Goal: Task Accomplishment & Management: Manage account settings

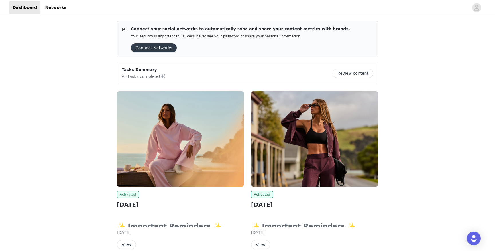
click at [189, 160] on img at bounding box center [180, 138] width 127 height 95
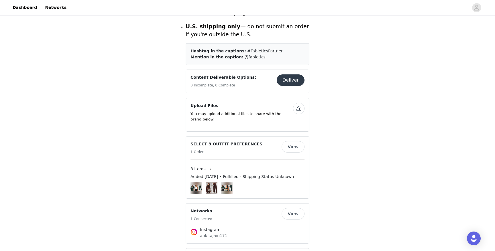
scroll to position [280, 0]
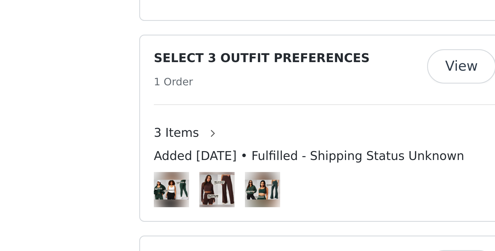
click at [200, 185] on img at bounding box center [197, 188] width 12 height 7
